Goal: Find contact information: Find contact information

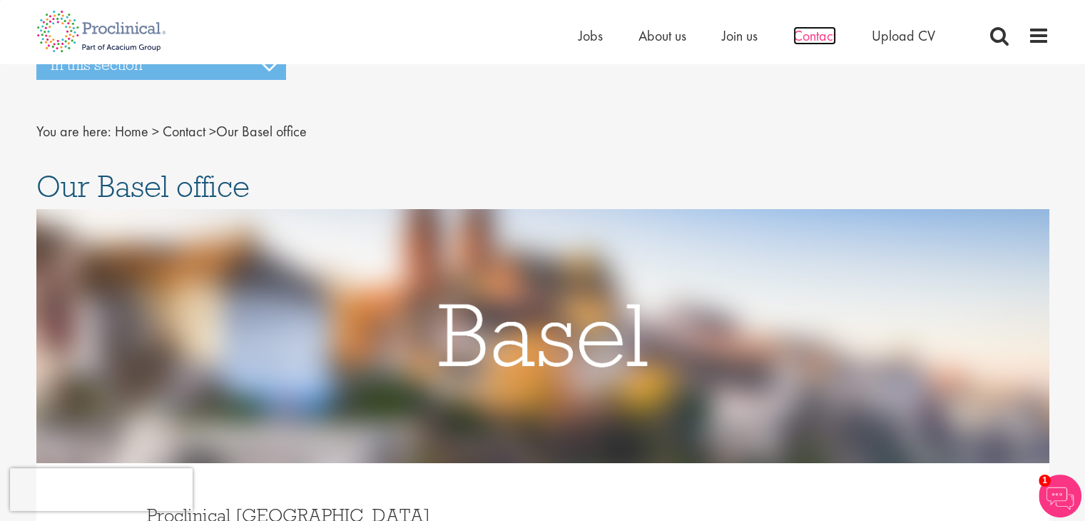
click at [808, 38] on span "Contact" at bounding box center [814, 35] width 43 height 19
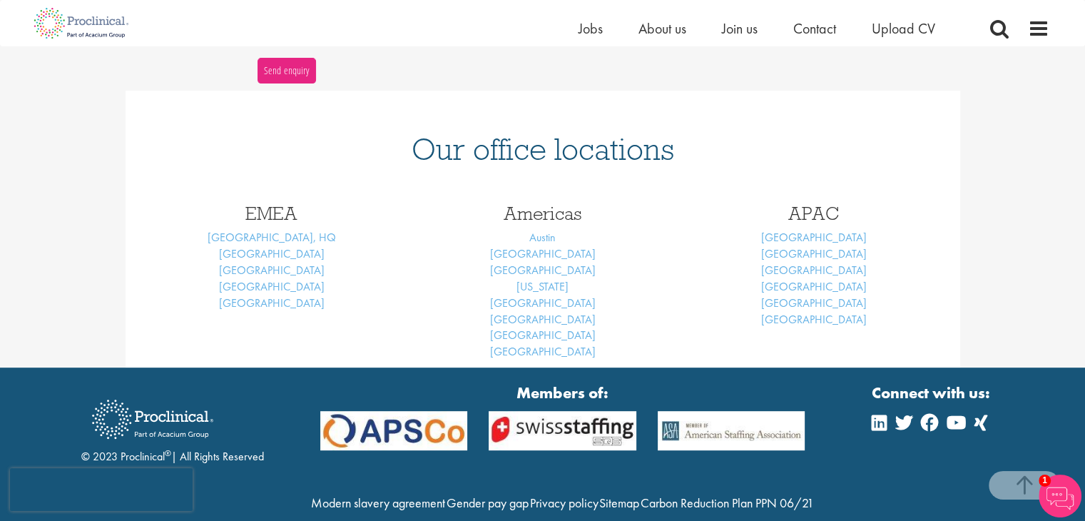
scroll to position [571, 0]
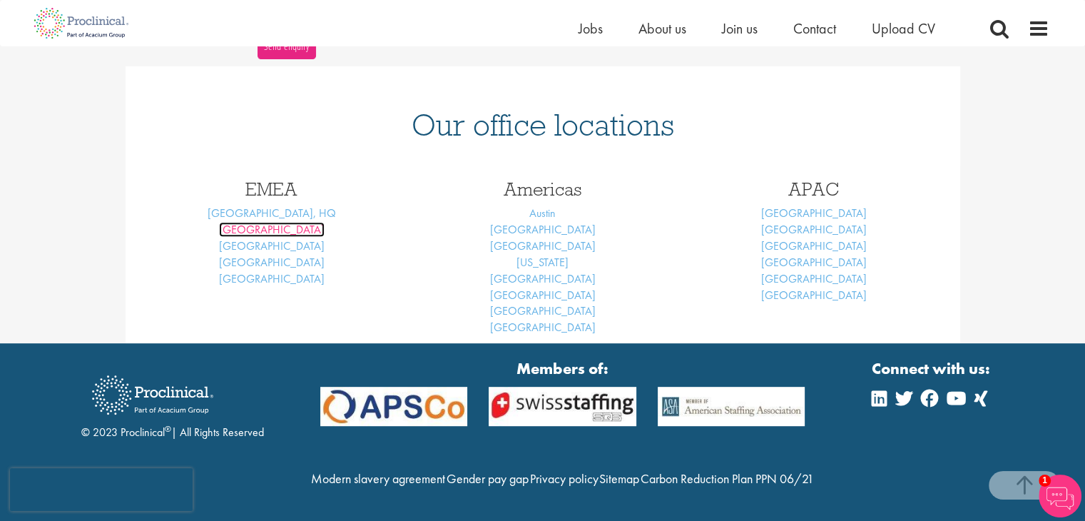
click at [276, 232] on link "[GEOGRAPHIC_DATA]" at bounding box center [272, 229] width 106 height 15
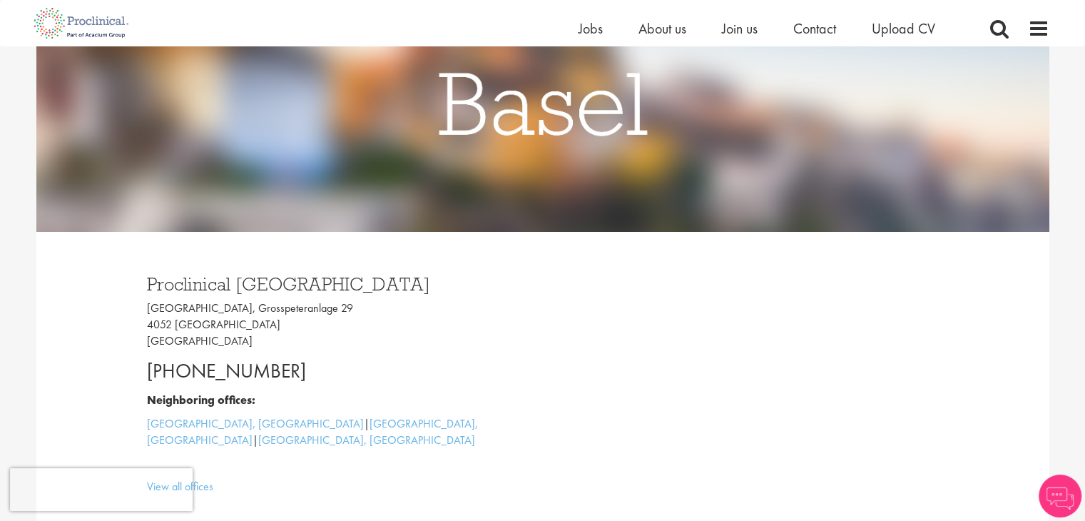
scroll to position [214, 0]
